Goal: Task Accomplishment & Management: Complete application form

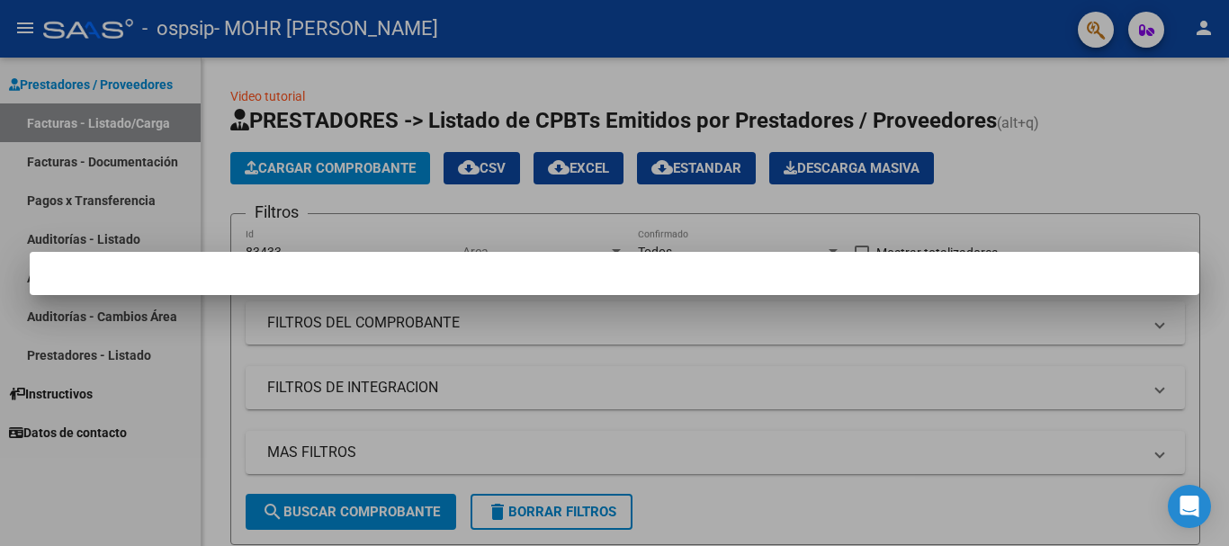
click at [804, 283] on mat-dialog-container at bounding box center [615, 273] width 1170 height 43
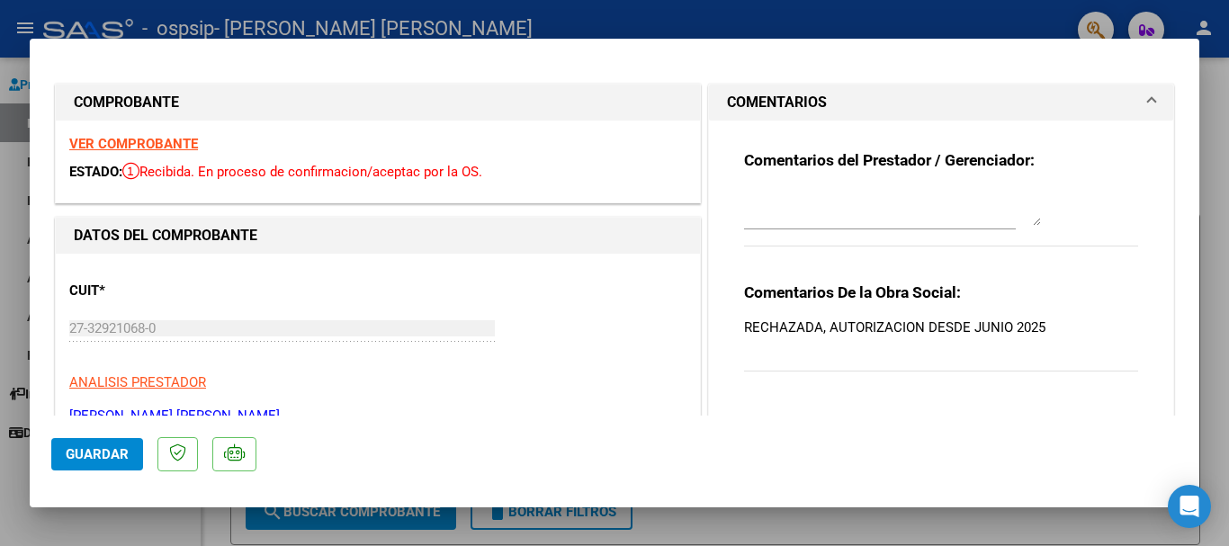
click at [176, 140] on strong "VER COMPROBANTE" at bounding box center [133, 144] width 129 height 16
click at [1218, 143] on div at bounding box center [614, 273] width 1229 height 546
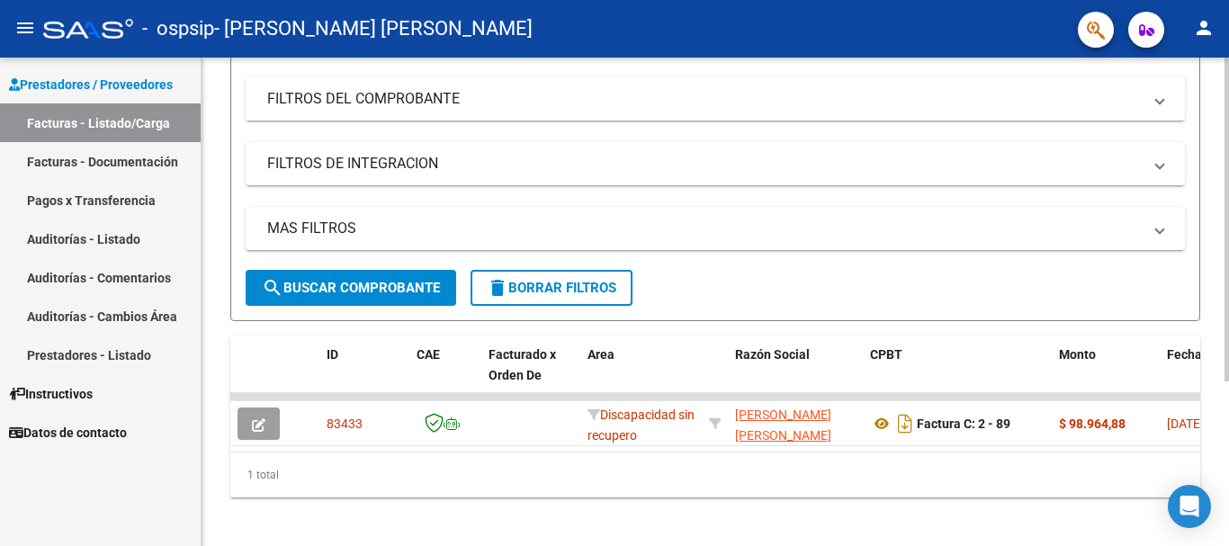
scroll to position [247, 0]
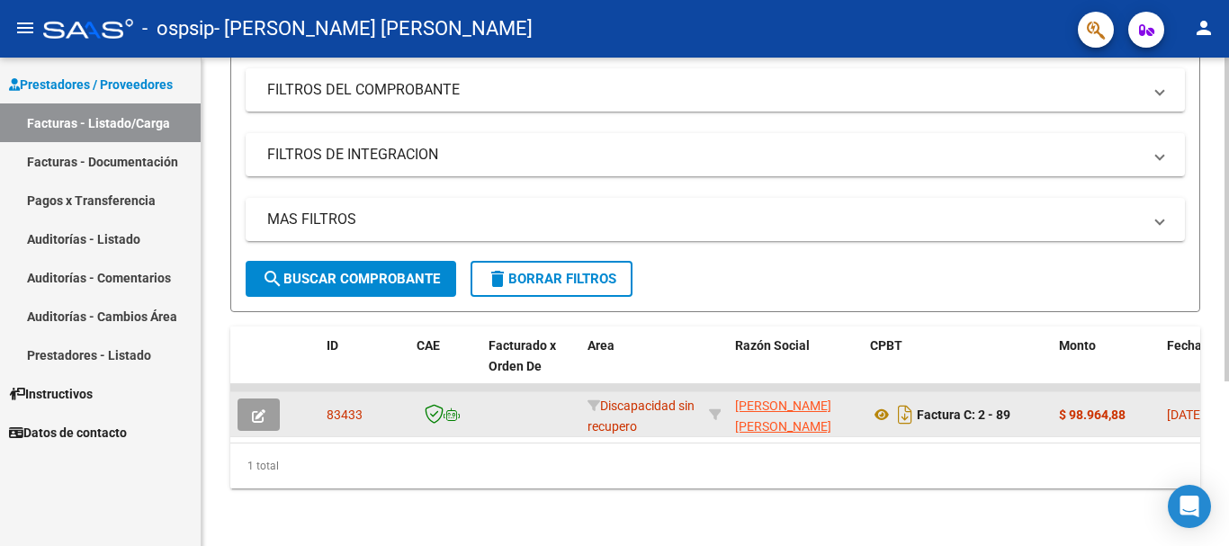
click at [350, 408] on span "83433" at bounding box center [345, 415] width 36 height 14
click at [256, 409] on icon "button" at bounding box center [258, 415] width 13 height 13
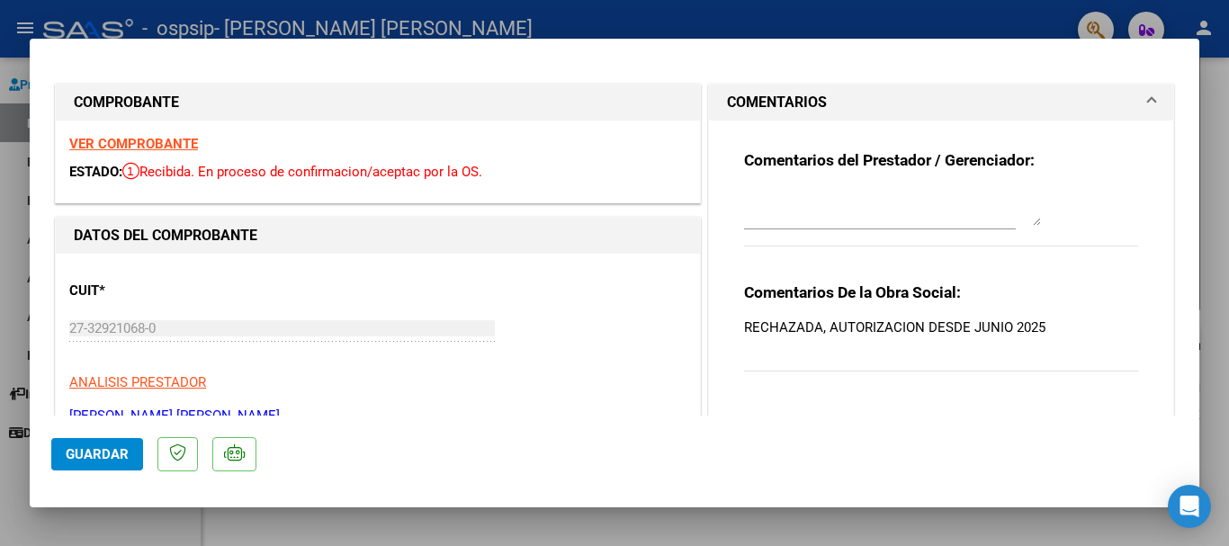
click at [1205, 102] on div at bounding box center [614, 273] width 1229 height 546
type input "$ 0,00"
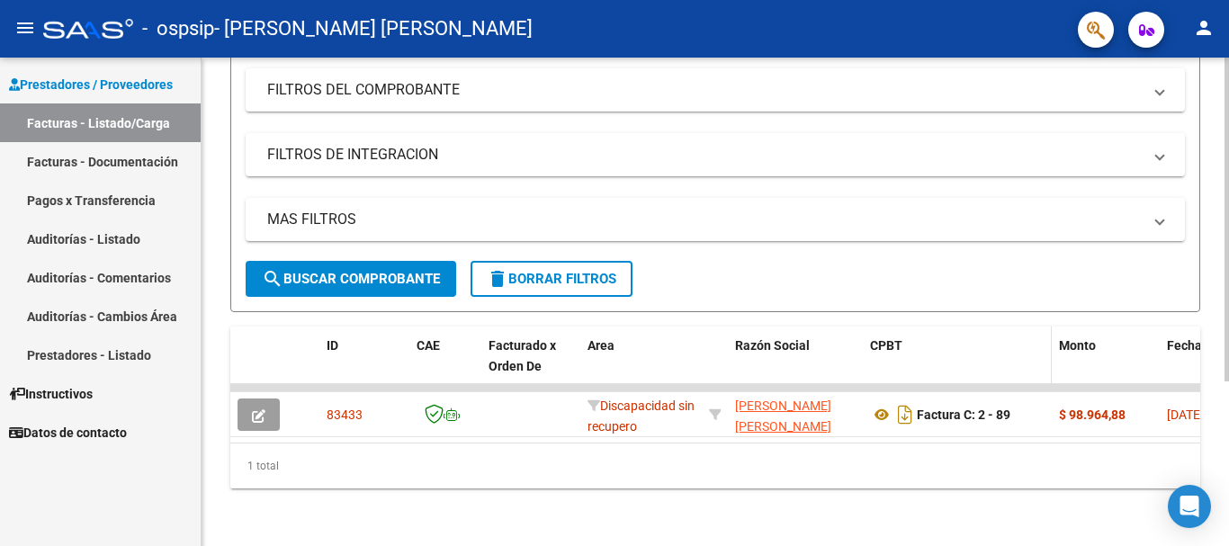
scroll to position [0, 0]
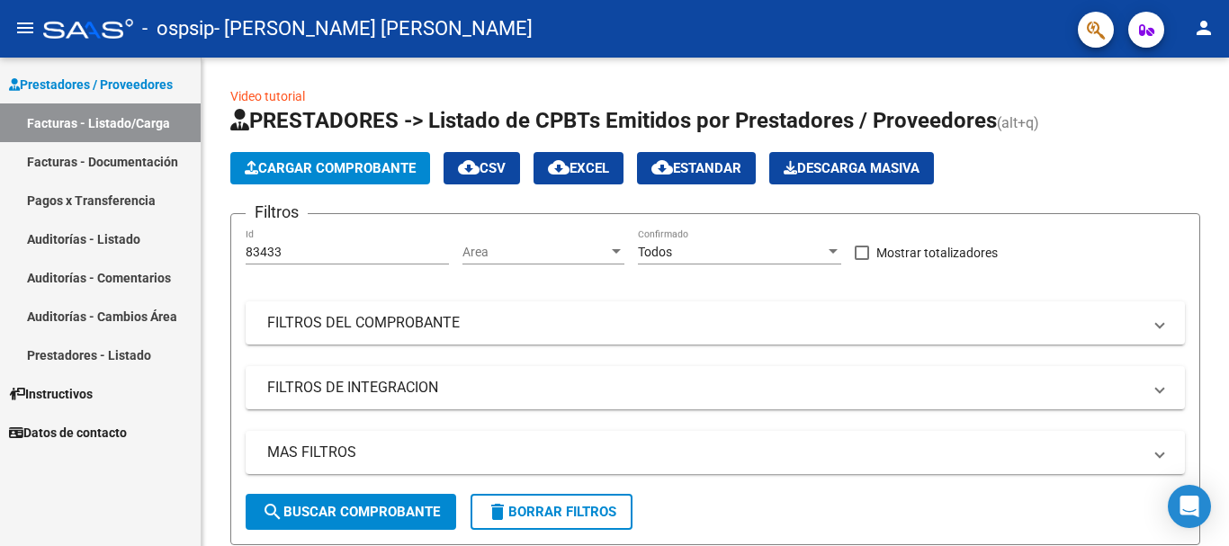
click at [173, 85] on span "Prestadores / Proveedores" at bounding box center [91, 85] width 164 height 20
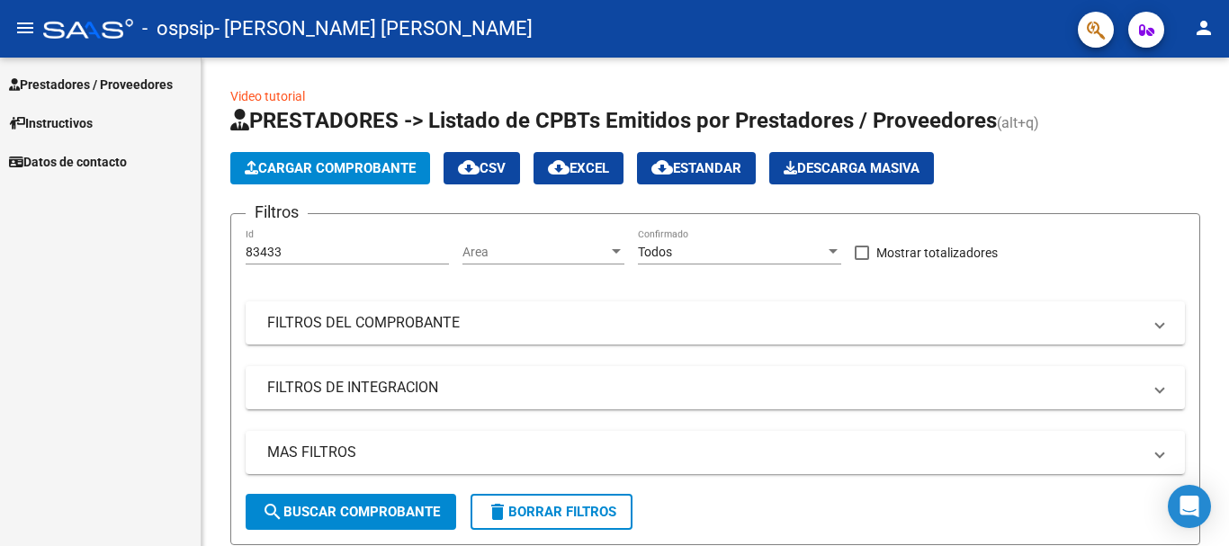
click at [173, 85] on span "Prestadores / Proveedores" at bounding box center [91, 85] width 164 height 20
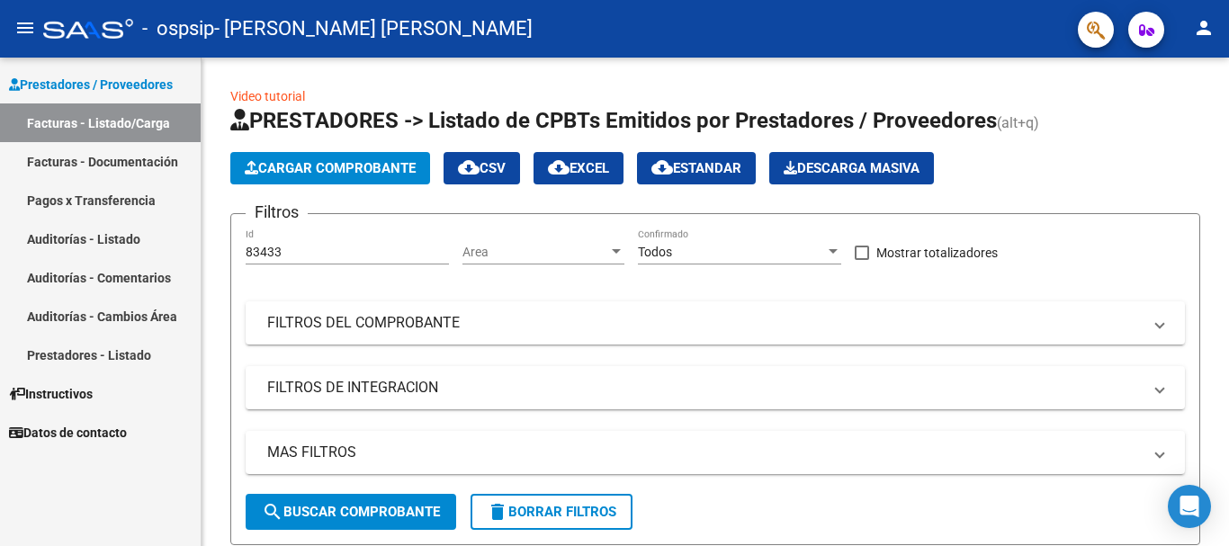
click at [67, 154] on link "Facturas - Documentación" at bounding box center [100, 161] width 201 height 39
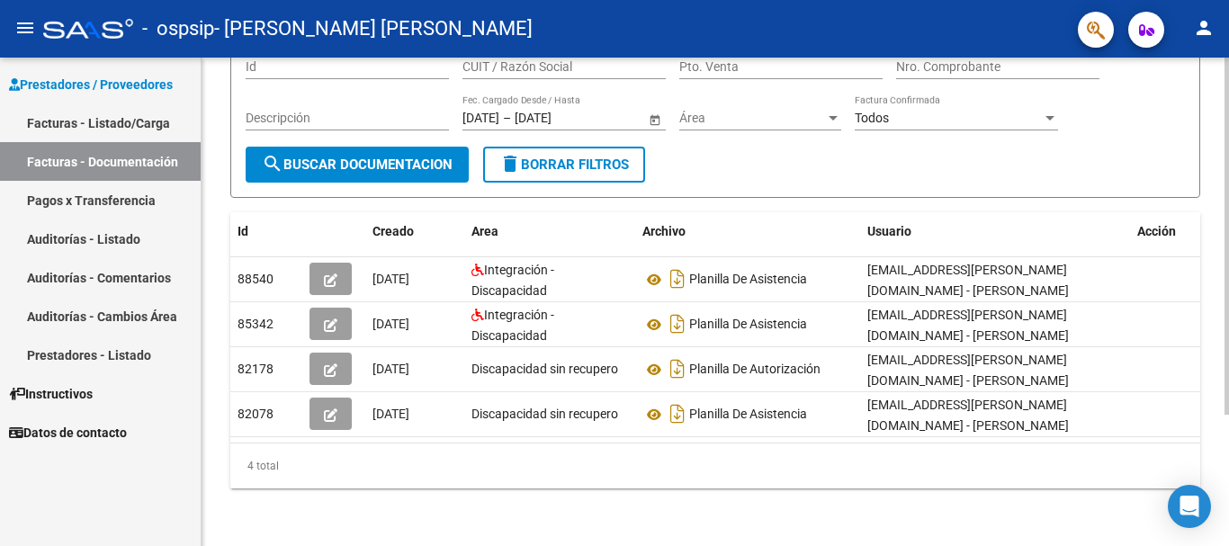
scroll to position [180, 0]
drag, startPoint x: 681, startPoint y: 3, endPoint x: 1076, endPoint y: 457, distance: 602.1
drag, startPoint x: 1076, startPoint y: 457, endPoint x: 523, endPoint y: 509, distance: 555.8
click at [523, 509] on div "PRESTADORES -> Comprobantes - Documentación Respaldatoria cloud_download Export…" at bounding box center [716, 219] width 1028 height 654
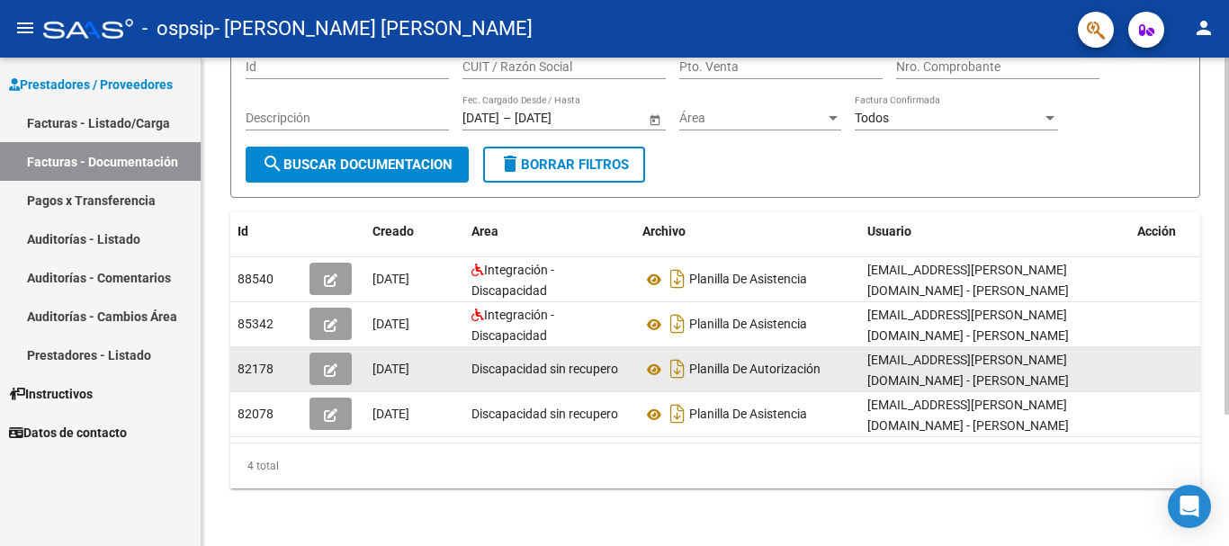
click at [331, 364] on icon "button" at bounding box center [330, 370] width 13 height 13
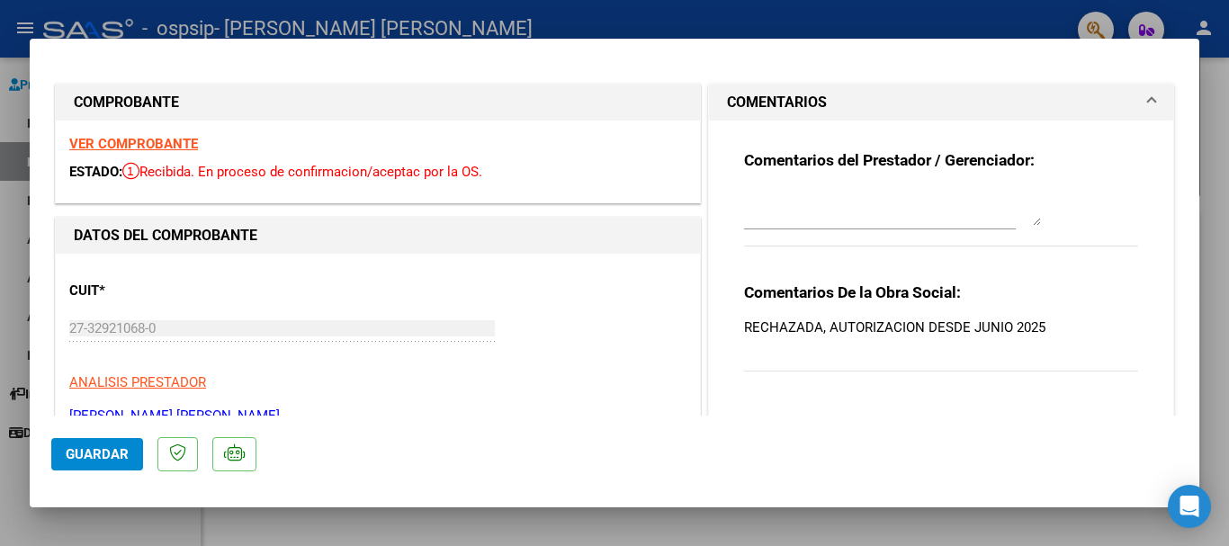
click at [497, 523] on div at bounding box center [614, 273] width 1229 height 546
type input "$ 0,00"
